Goal: Navigation & Orientation: Find specific page/section

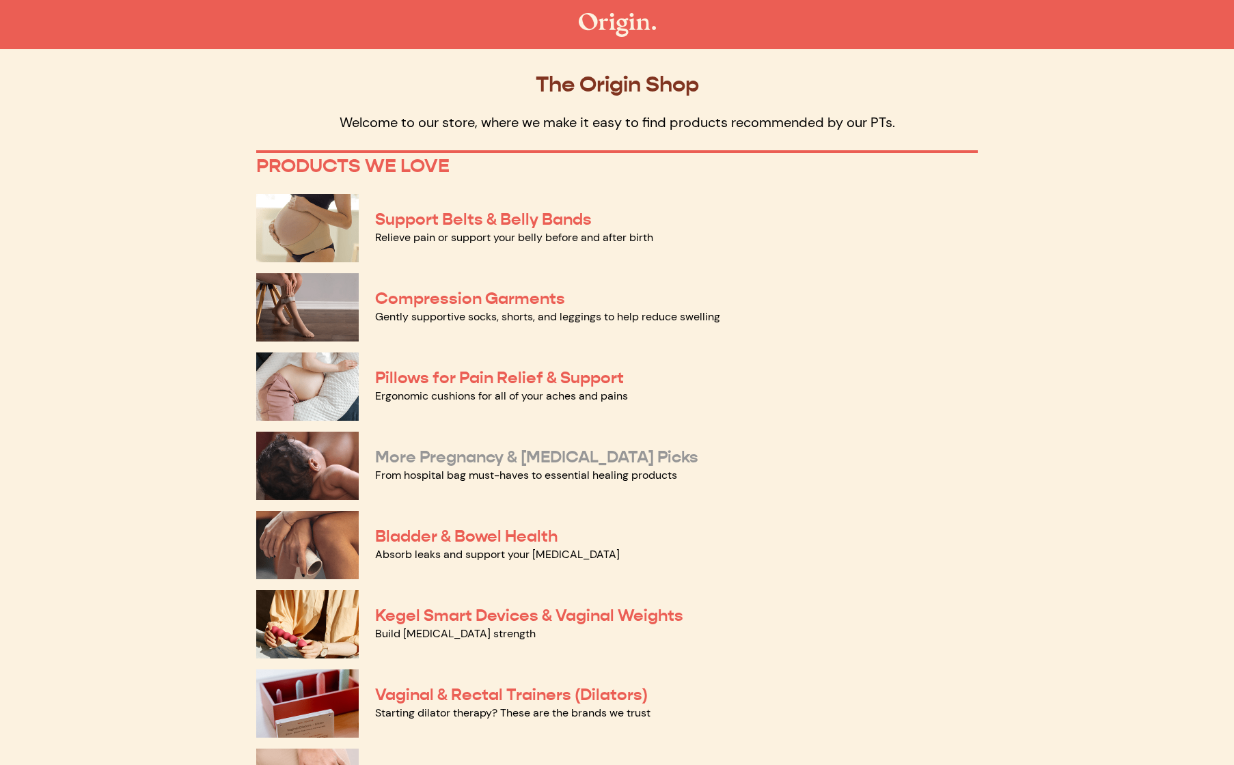
click at [552, 461] on link "More Pregnancy & [MEDICAL_DATA] Picks" at bounding box center [536, 457] width 323 height 20
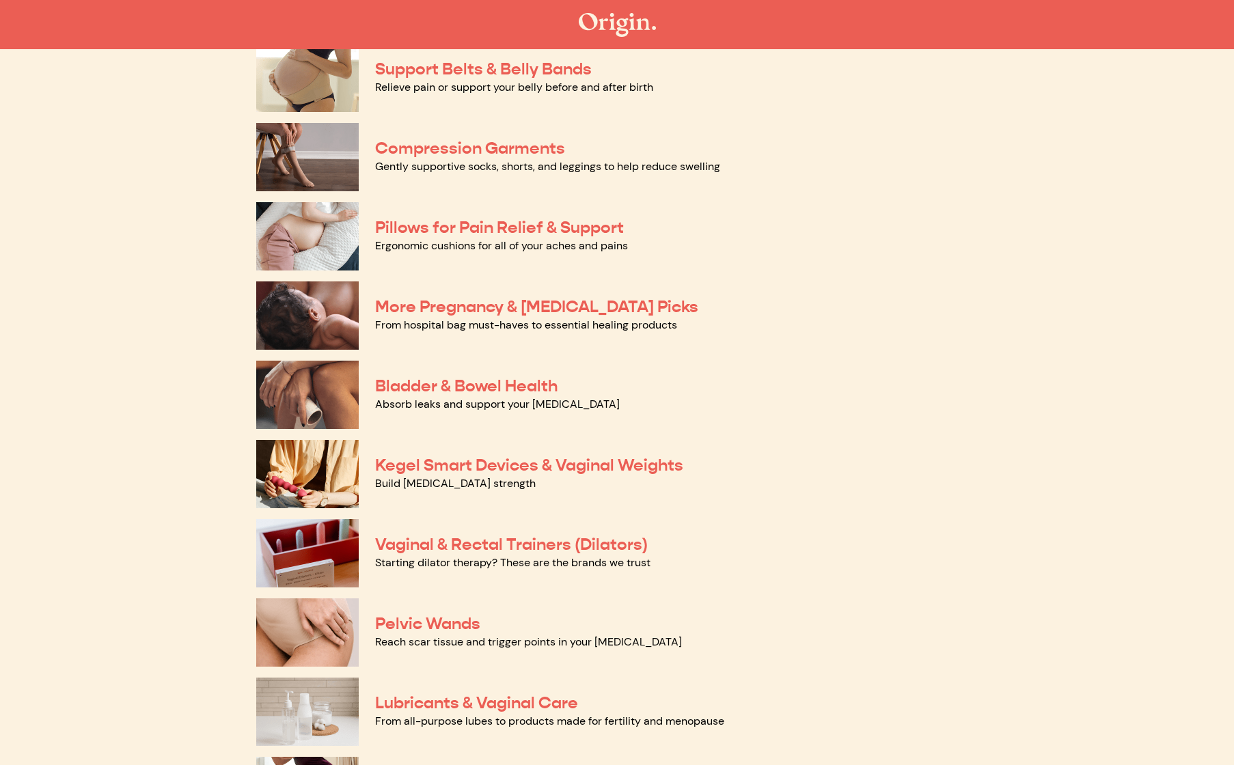
scroll to position [152, 0]
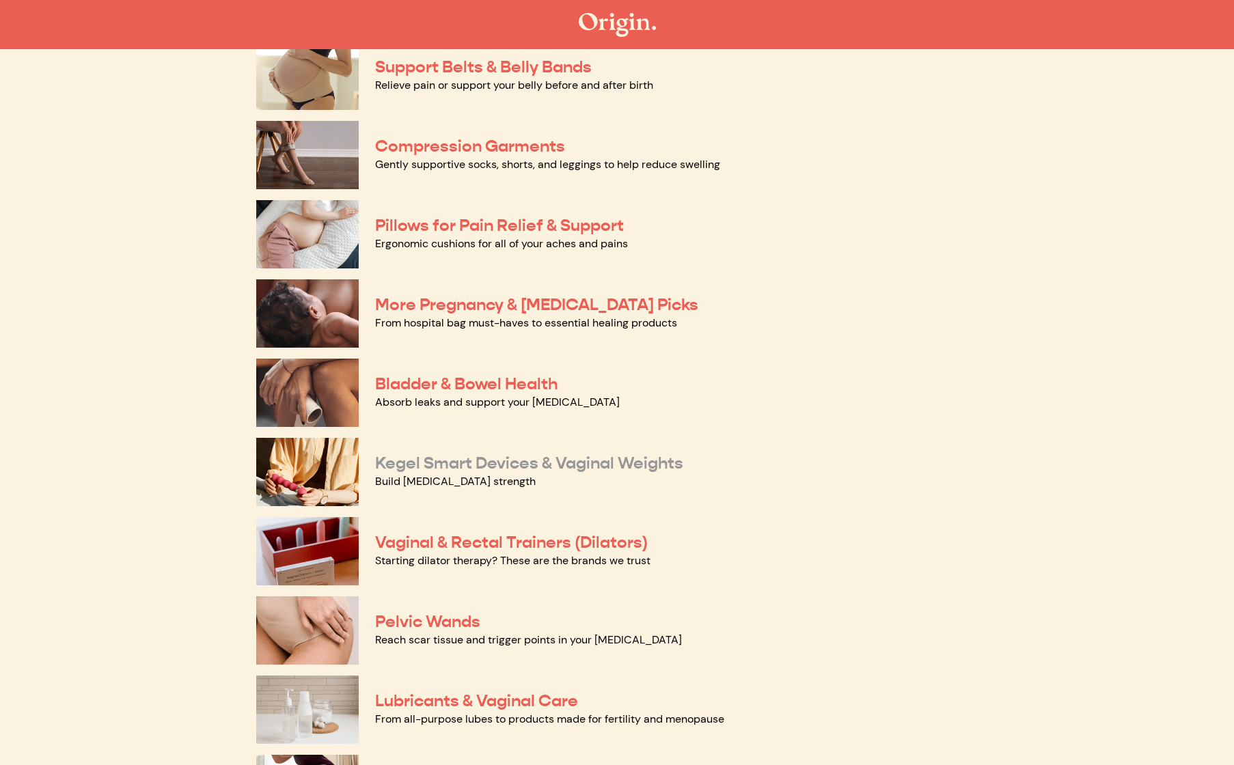
click at [560, 463] on link "Kegel Smart Devices & Vaginal Weights" at bounding box center [529, 463] width 308 height 20
click at [558, 549] on link "Vaginal & Rectal Trainers (Dilators)" at bounding box center [511, 542] width 273 height 20
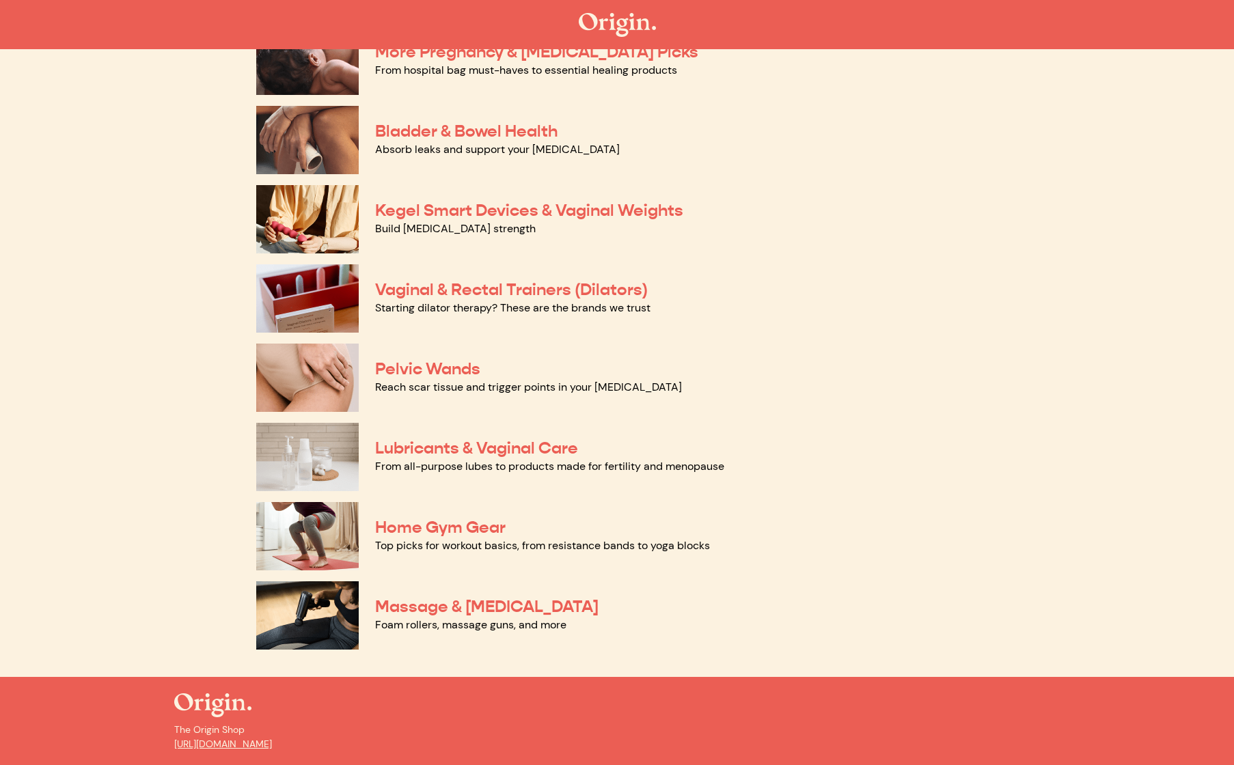
scroll to position [406, 0]
click at [503, 450] on link "Lubricants & Vaginal Care" at bounding box center [476, 447] width 203 height 20
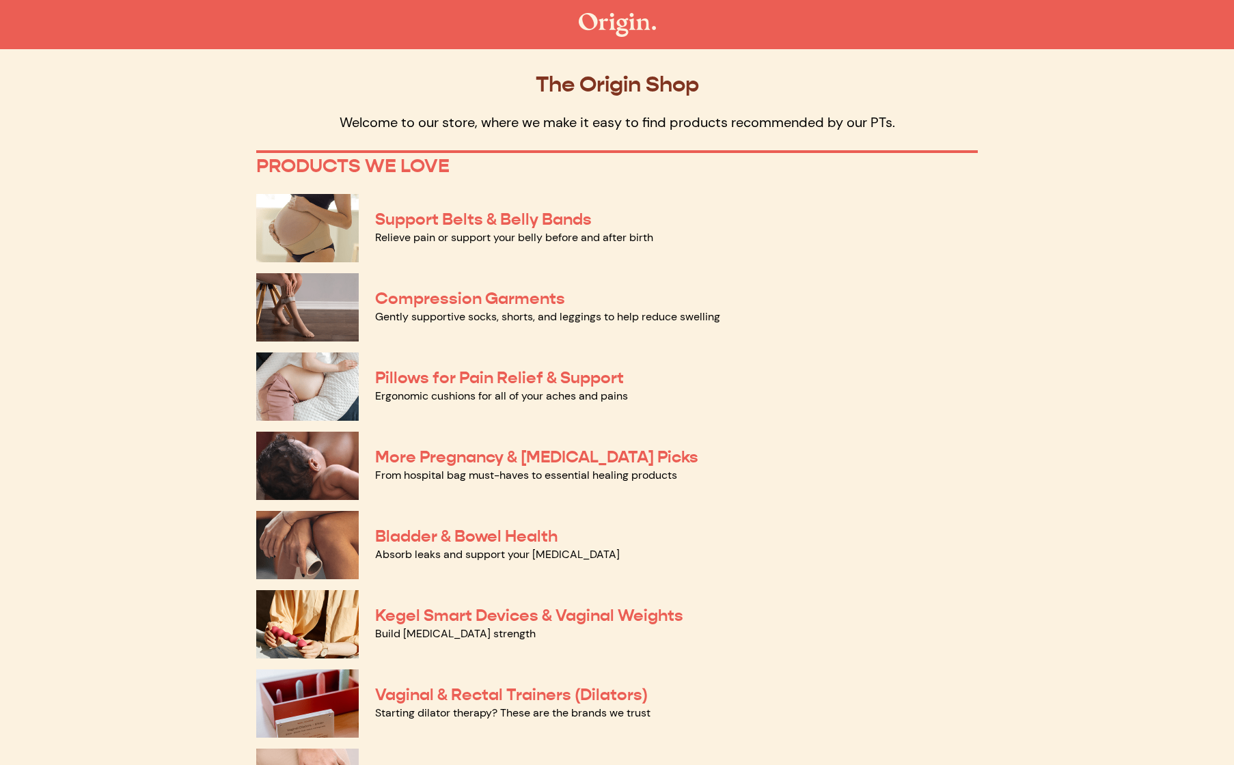
scroll to position [0, 0]
